Goal: Task Accomplishment & Management: Manage account settings

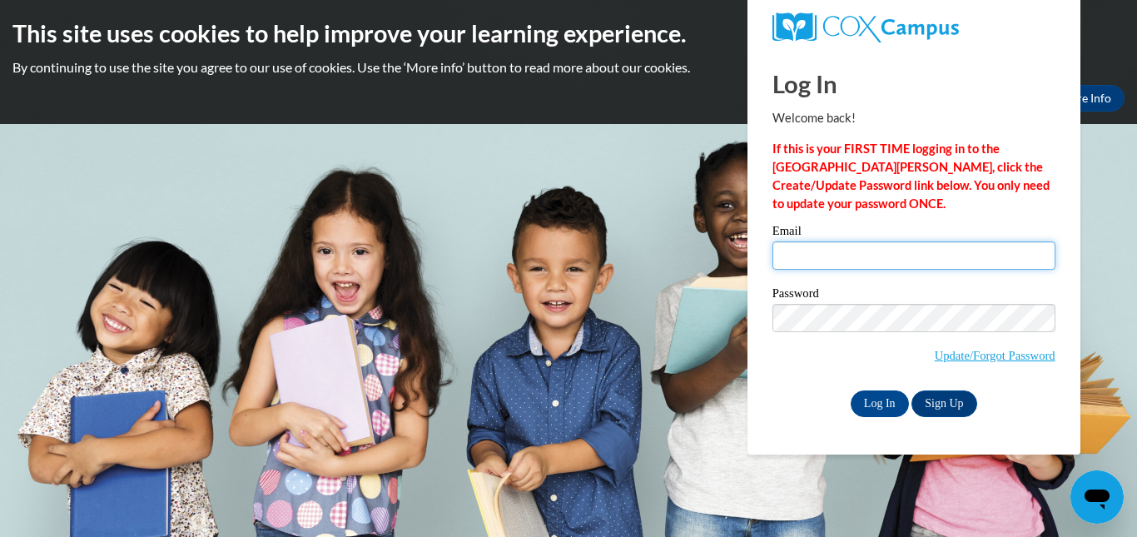
click at [791, 257] on input "Email" at bounding box center [913, 255] width 283 height 28
type input "[EMAIL_ADDRESS][DOMAIN_NAME]"
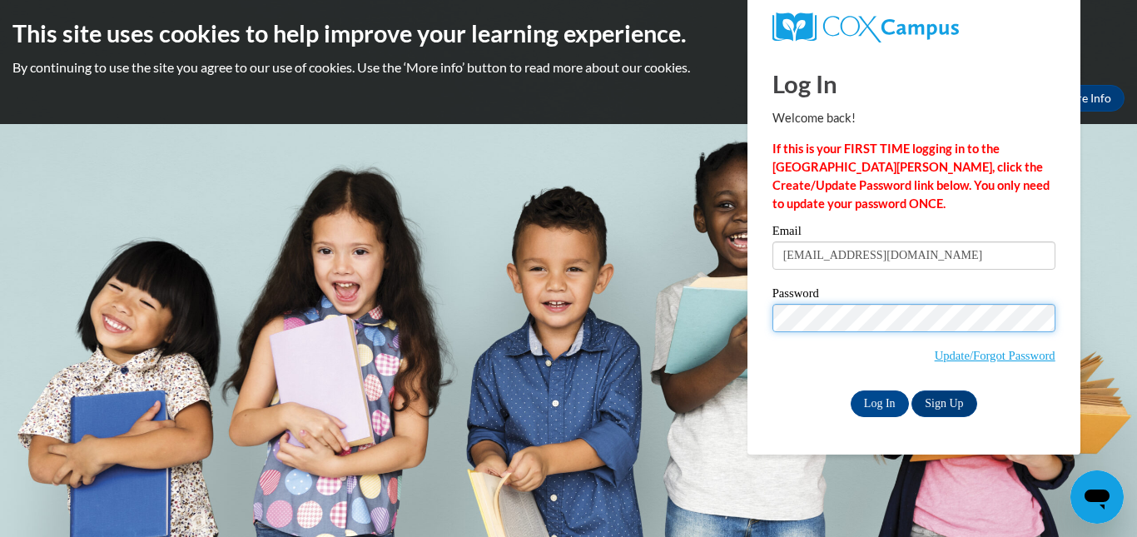
click at [851, 390] on input "Log In" at bounding box center [880, 403] width 58 height 27
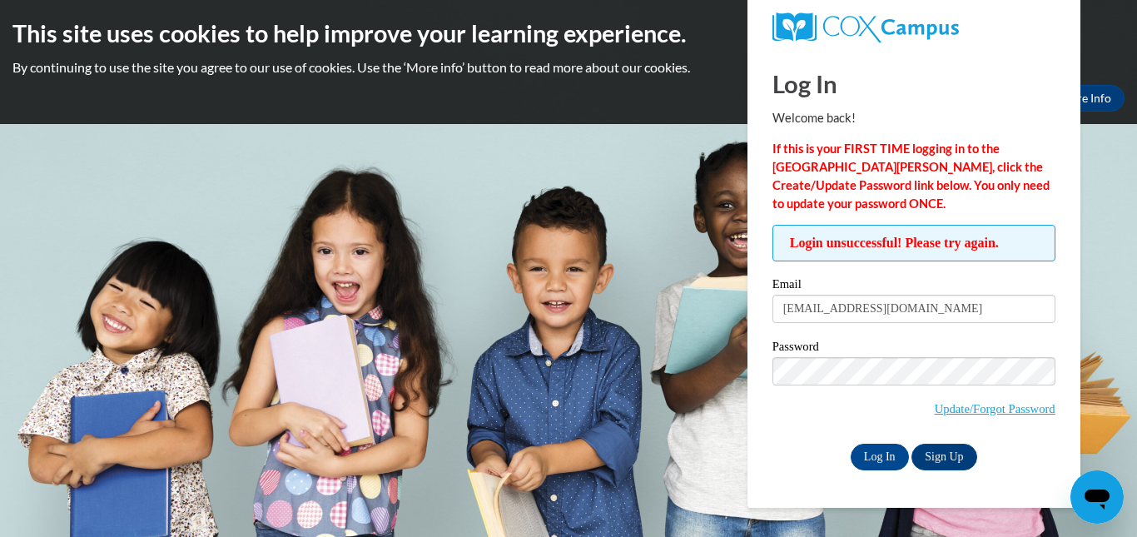
click at [565, 141] on body "This site uses cookies to help improve your learning experience. By continuing …" at bounding box center [568, 268] width 1137 height 537
